Goal: Task Accomplishment & Management: Manage account settings

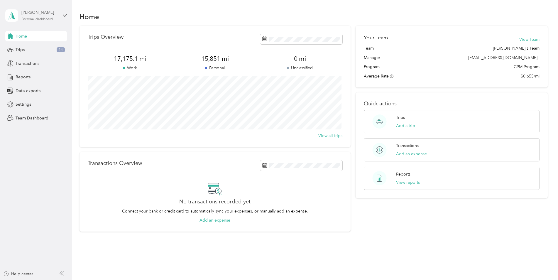
click at [55, 14] on div "[PERSON_NAME]" at bounding box center [39, 12] width 37 height 6
click at [40, 51] on div "Team dashboard Personal dashboard Log out" at bounding box center [66, 61] width 115 height 37
click at [48, 18] on div "Personal dashboard" at bounding box center [36, 20] width 31 height 4
click at [32, 48] on div "Team dashboard" at bounding box center [26, 47] width 31 height 6
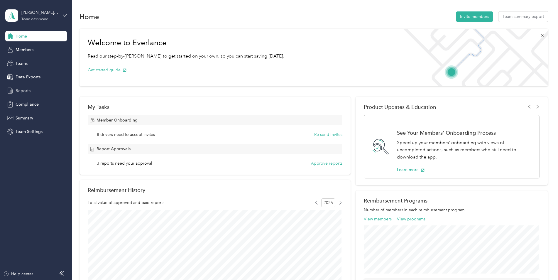
click at [27, 91] on span "Reports" at bounding box center [23, 91] width 15 height 6
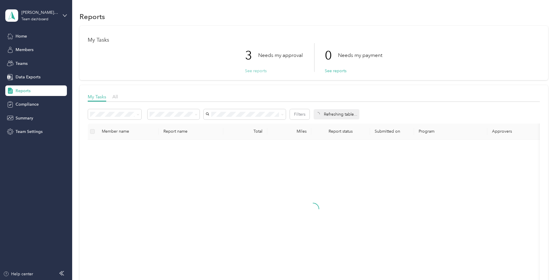
click at [248, 70] on button "See reports" at bounding box center [256, 71] width 22 height 6
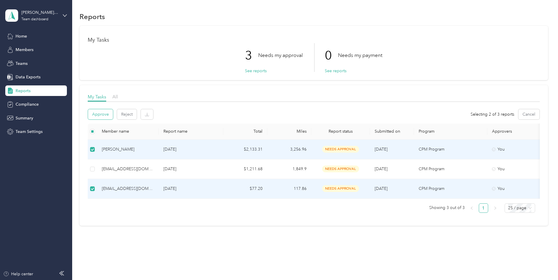
click at [101, 111] on button "Approve" at bounding box center [100, 114] width 25 height 10
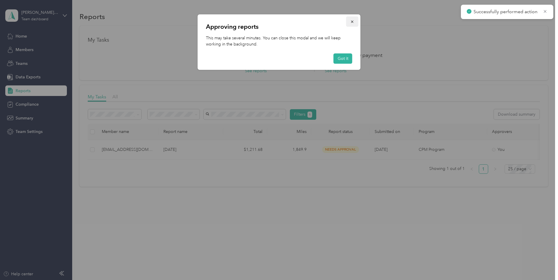
click at [353, 21] on icon "button" at bounding box center [352, 22] width 2 height 2
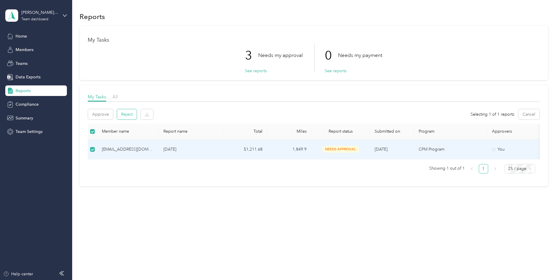
click at [121, 112] on button "Reject" at bounding box center [127, 114] width 20 height 10
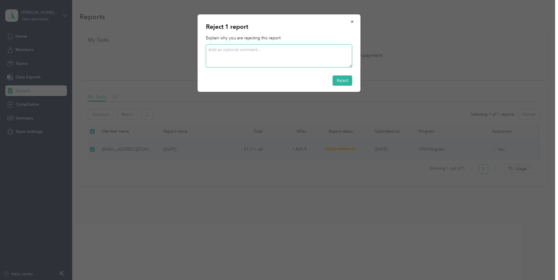
click at [318, 65] on textarea at bounding box center [279, 55] width 146 height 23
type textarea "booking travel from house to work."
click at [354, 82] on div "Reject 1 report Explain why you are rejecting this report booking travel from h…" at bounding box center [279, 52] width 163 height 77
click at [348, 77] on button "Reject" at bounding box center [343, 80] width 20 height 10
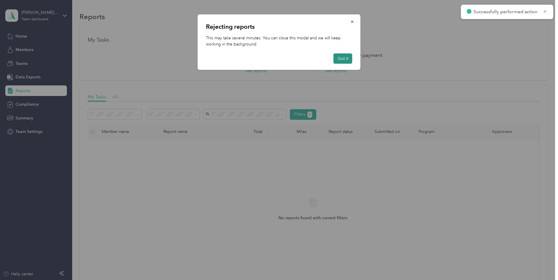
click at [347, 59] on button "Got it" at bounding box center [343, 58] width 19 height 10
